Goal: Information Seeking & Learning: Learn about a topic

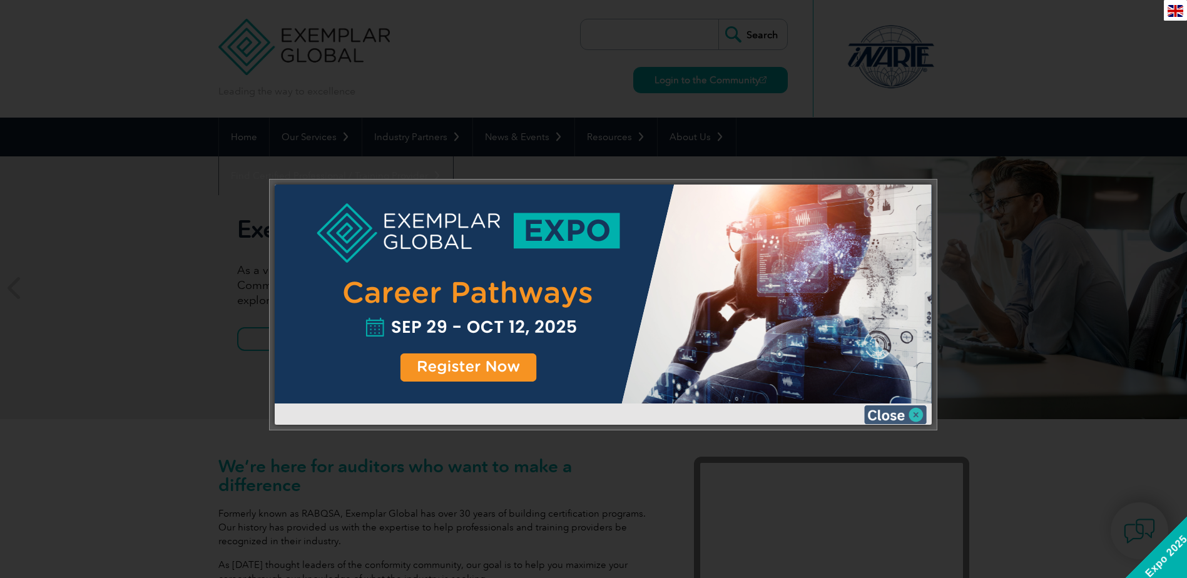
click at [913, 416] on img at bounding box center [895, 414] width 63 height 19
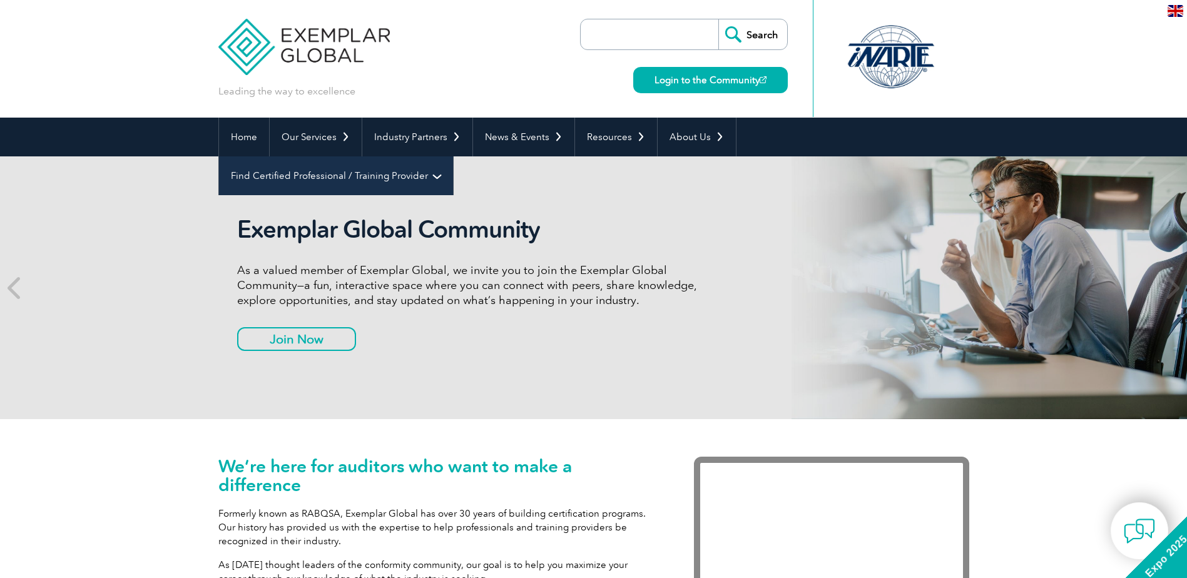
click at [453, 156] on link "Find Certified Professional / Training Provider" at bounding box center [336, 175] width 234 height 39
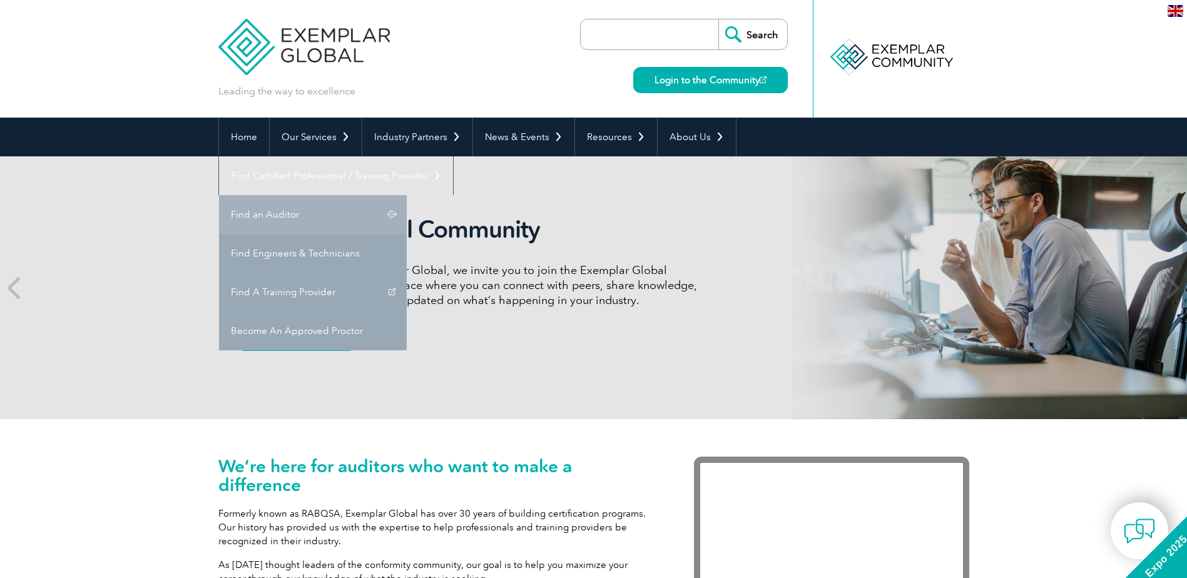
click at [407, 195] on link "Find an Auditor" at bounding box center [313, 214] width 188 height 39
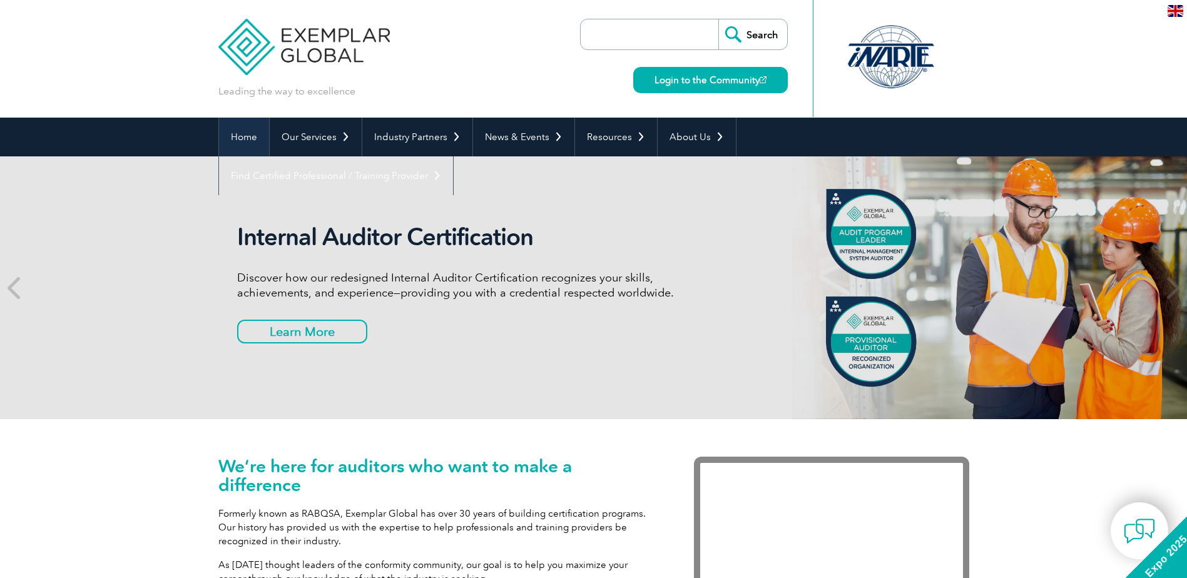
click at [240, 144] on link "Home" at bounding box center [244, 137] width 50 height 39
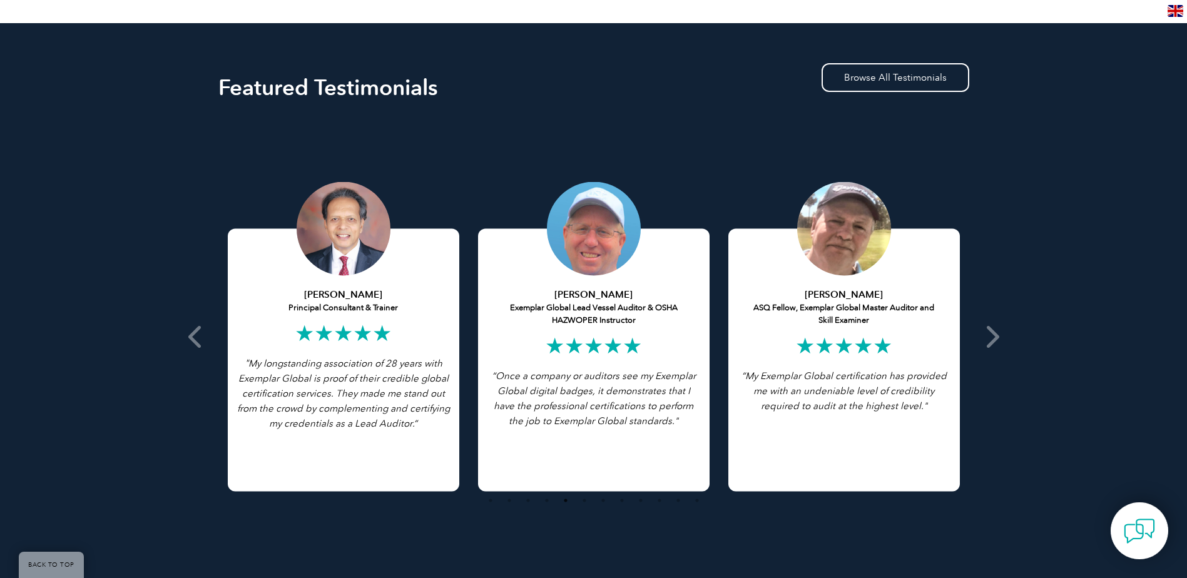
scroll to position [2225, 0]
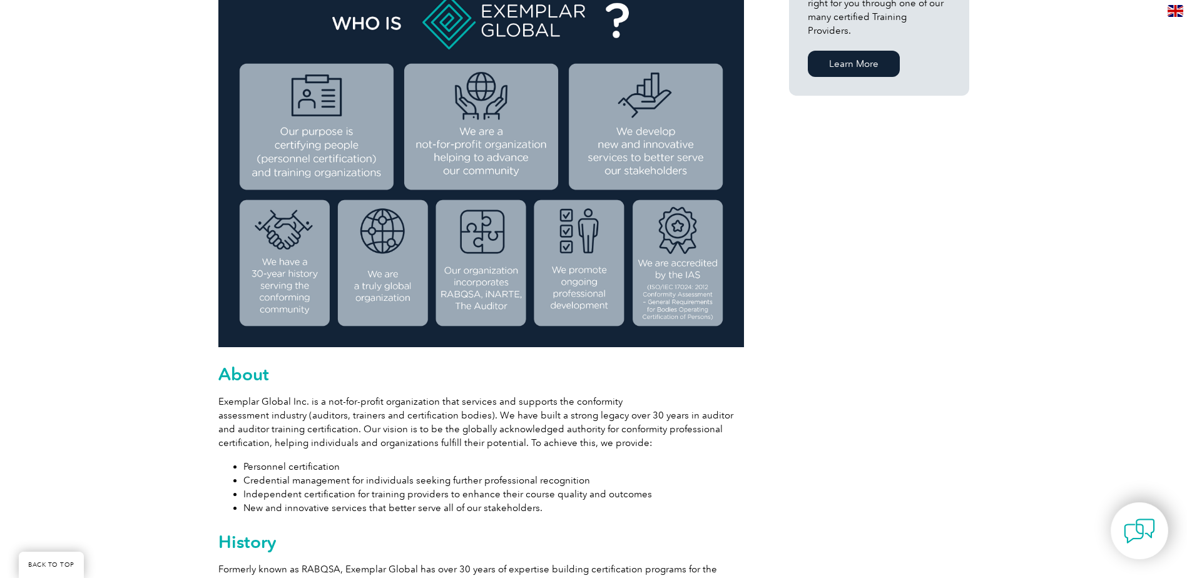
scroll to position [501, 0]
